Goal: Task Accomplishment & Management: Complete application form

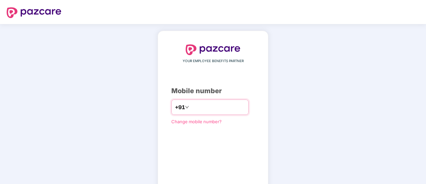
type input "**********"
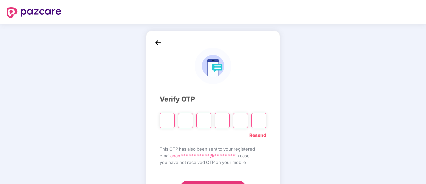
type input "*"
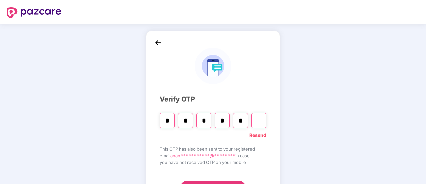
type input "*"
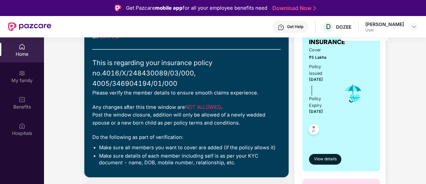
scroll to position [37, 0]
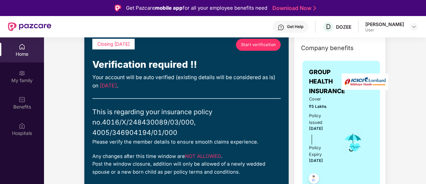
click at [259, 46] on span "Start verification" at bounding box center [258, 44] width 35 height 6
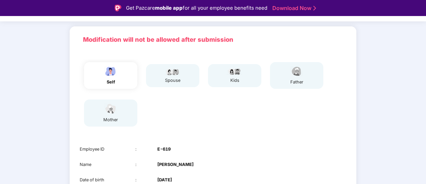
scroll to position [116, 0]
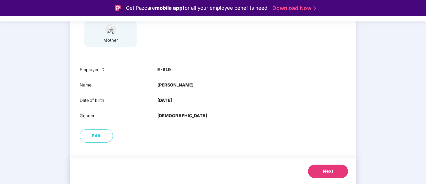
click at [330, 175] on button "Next" at bounding box center [328, 170] width 40 height 13
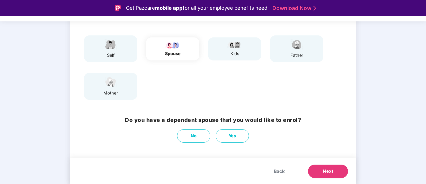
scroll to position [64, 0]
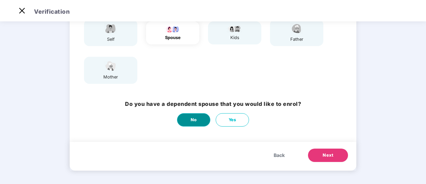
click at [198, 118] on button "No" at bounding box center [193, 119] width 33 height 13
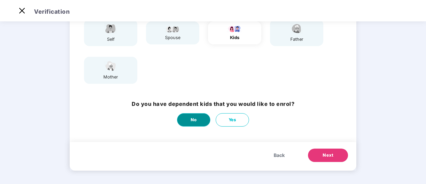
scroll to position [0, 0]
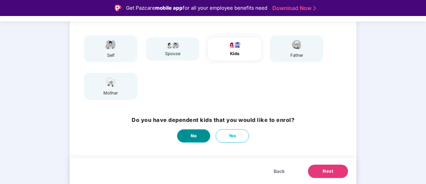
click at [194, 133] on span "No" at bounding box center [194, 135] width 6 height 7
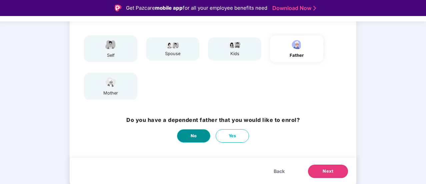
click at [194, 133] on span "No" at bounding box center [194, 135] width 6 height 7
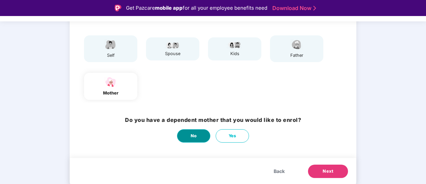
click at [194, 133] on span "No" at bounding box center [194, 135] width 6 height 7
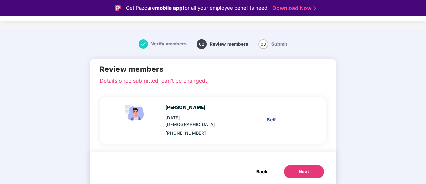
scroll to position [16, 0]
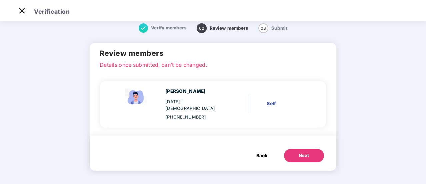
click at [299, 153] on button "Next" at bounding box center [304, 155] width 40 height 13
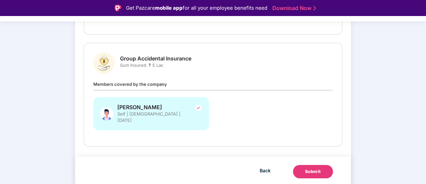
scroll to position [187, 0]
click at [303, 170] on button "Submit" at bounding box center [313, 171] width 40 height 13
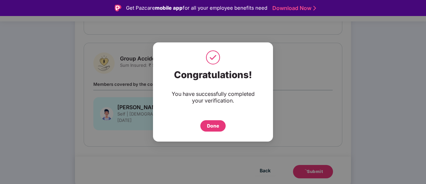
click at [213, 123] on div "Done" at bounding box center [213, 125] width 12 height 7
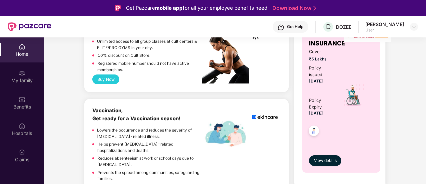
scroll to position [304, 0]
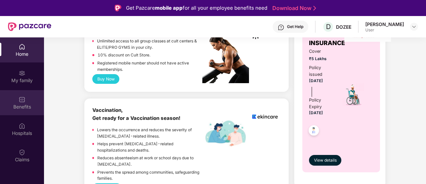
click at [26, 96] on div "Benefits" at bounding box center [22, 102] width 44 height 25
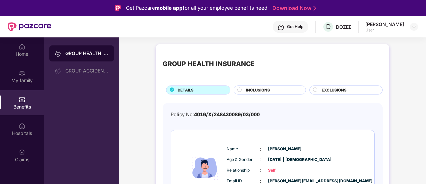
scroll to position [44, 0]
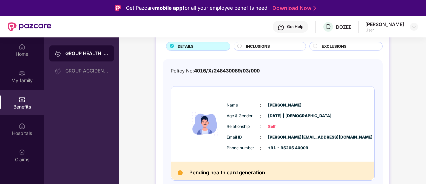
click at [247, 51] on div "GROUP HEALTH INSURANCE DETAILS INCLUSIONS EXCLUSIONS Policy No: 4016/X/24843008…" at bounding box center [272, 105] width 233 height 211
click at [240, 44] on circle at bounding box center [240, 46] width 4 height 4
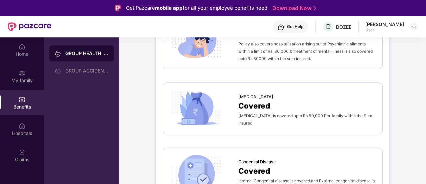
scroll to position [37, 0]
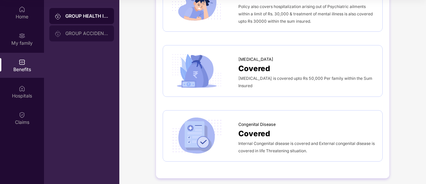
click at [81, 37] on div "GROUP ACCIDENTAL INSURANCE" at bounding box center [81, 33] width 65 height 16
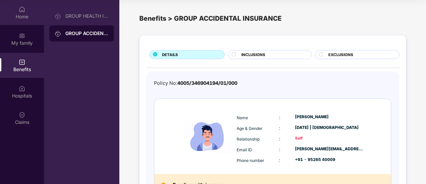
click at [16, 7] on div "Home" at bounding box center [22, 12] width 44 height 25
